Goal: Check status: Check status

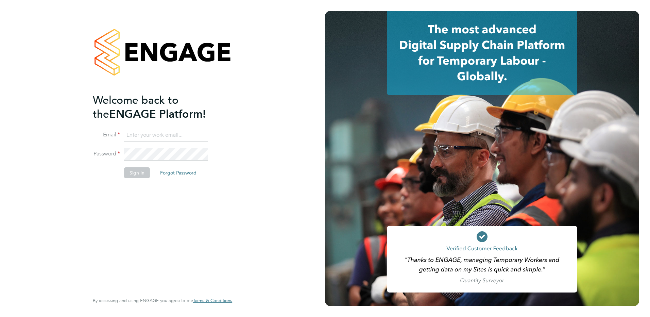
type input "[PERSON_NAME][EMAIL_ADDRESS][PERSON_NAME][DOMAIN_NAME]"
click at [131, 174] on button "Sign In" at bounding box center [137, 172] width 26 height 11
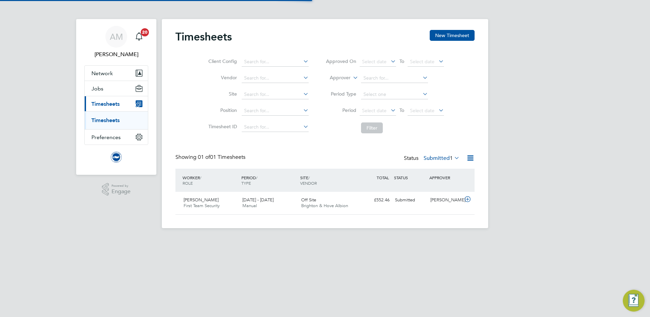
scroll to position [17, 59]
click at [293, 205] on div "1 - 31 Aug 2025 Manual" at bounding box center [269, 202] width 59 height 17
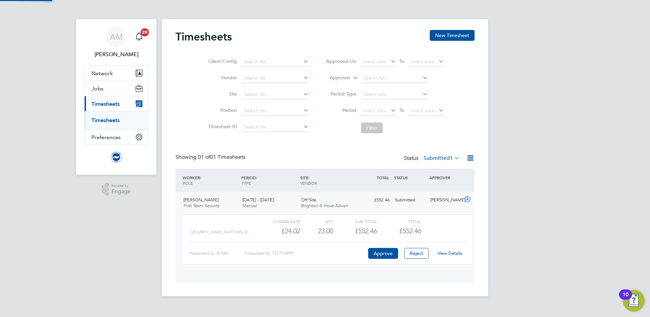
scroll to position [12, 66]
click at [449, 253] on link "View Details" at bounding box center [449, 253] width 25 height 6
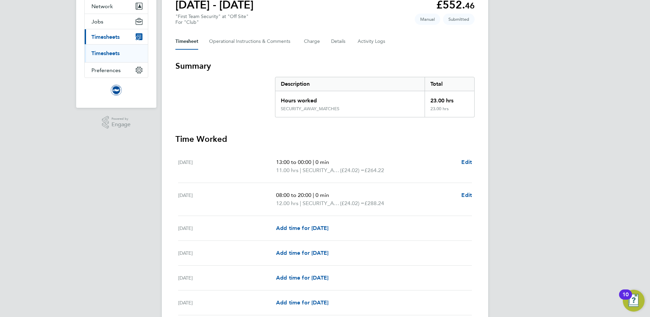
scroll to position [66, 0]
